Goal: Task Accomplishment & Management: Manage account settings

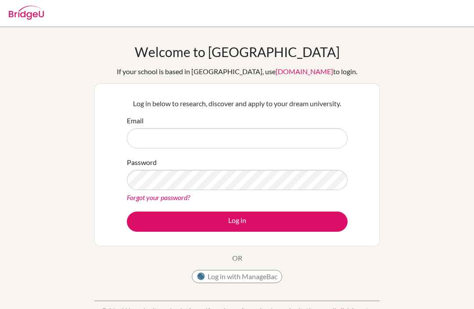
scroll to position [73, 0]
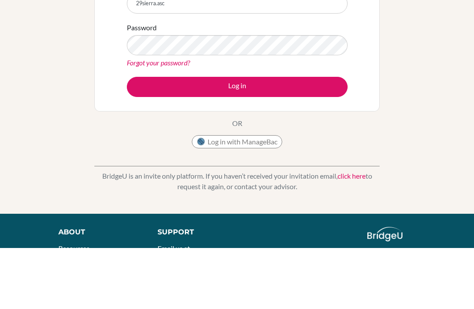
click at [237, 148] on button "Log in" at bounding box center [237, 148] width 221 height 20
type input "[EMAIL_ADDRESS][DOMAIN_NAME]"
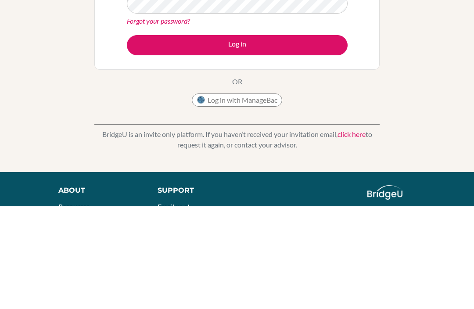
click at [283, 138] on button "Log in" at bounding box center [237, 148] width 221 height 20
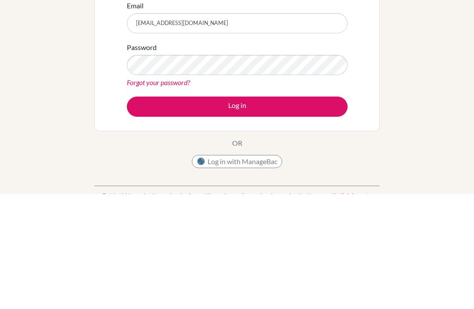
click at [302, 212] on button "Log in" at bounding box center [237, 222] width 221 height 20
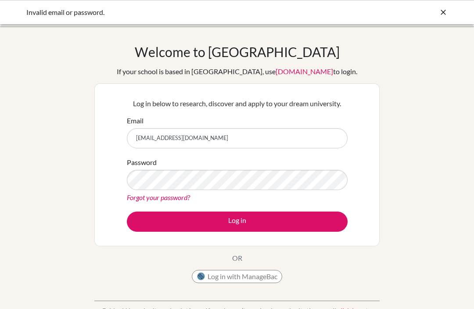
click at [136, 201] on link "Forgot your password?" at bounding box center [158, 197] width 63 height 8
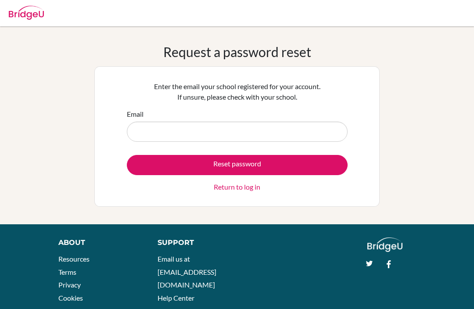
click at [151, 130] on input "Email" at bounding box center [237, 132] width 221 height 20
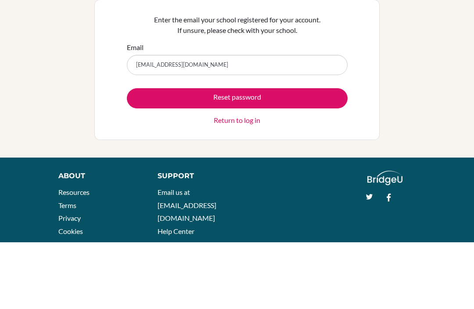
type input "[EMAIL_ADDRESS][DOMAIN_NAME]"
click at [302, 155] on button "Reset password" at bounding box center [237, 165] width 221 height 20
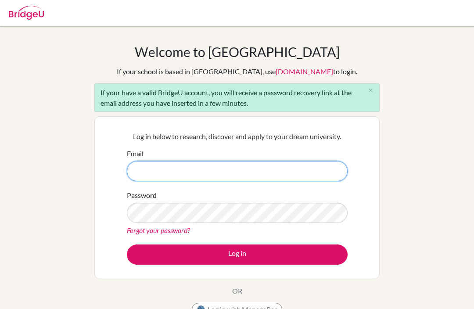
click at [298, 171] on input "Email" at bounding box center [237, 171] width 221 height 20
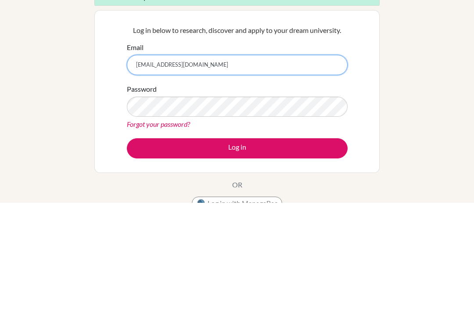
type input "[EMAIL_ADDRESS][DOMAIN_NAME]"
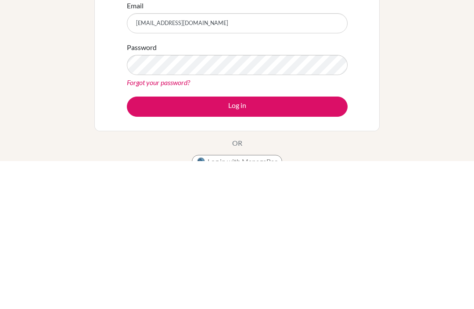
click at [281, 244] on button "Log in" at bounding box center [237, 254] width 221 height 20
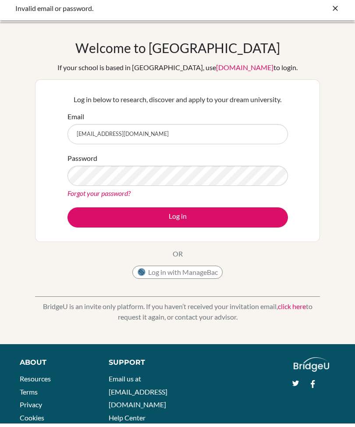
click at [322, 139] on div "Welcome to [GEOGRAPHIC_DATA] If your school is based in [GEOGRAPHIC_DATA], use …" at bounding box center [177, 187] width 355 height 287
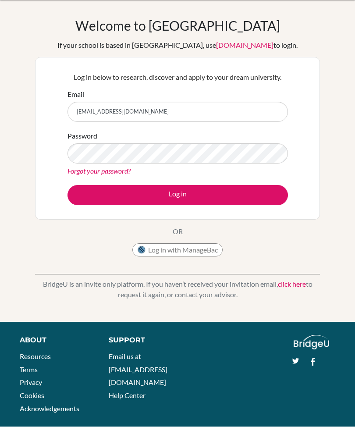
scroll to position [39, 0]
